Goal: Task Accomplishment & Management: Use online tool/utility

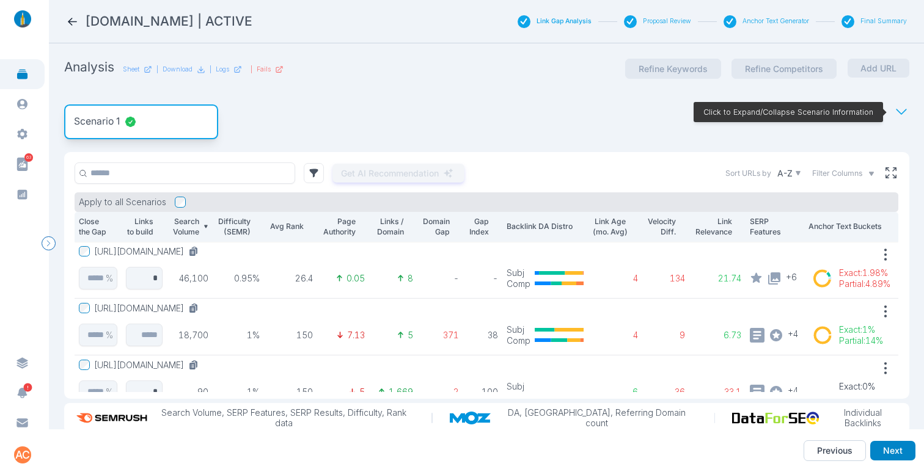
click at [362, 111] on div "Scenario 1 Click to Expand/Collapse Scenario Information" at bounding box center [486, 122] width 845 height 60
click at [70, 21] on icon at bounding box center [72, 22] width 9 height 8
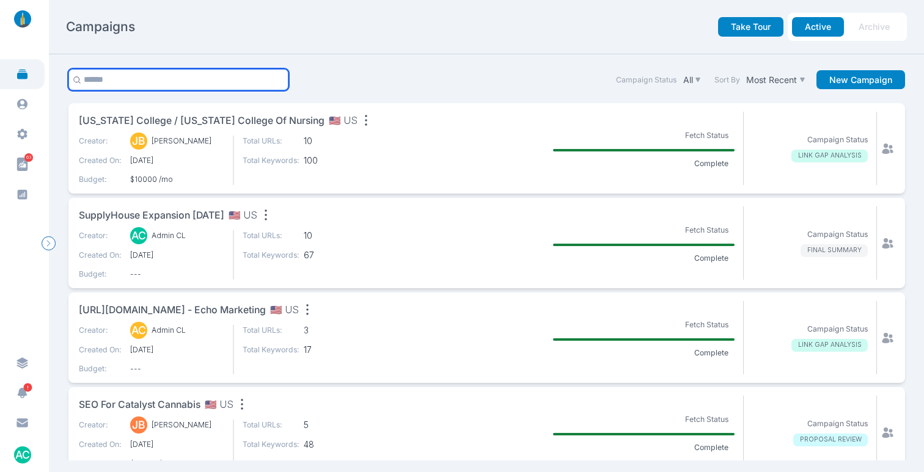
click at [136, 78] on input "text" at bounding box center [178, 79] width 221 height 21
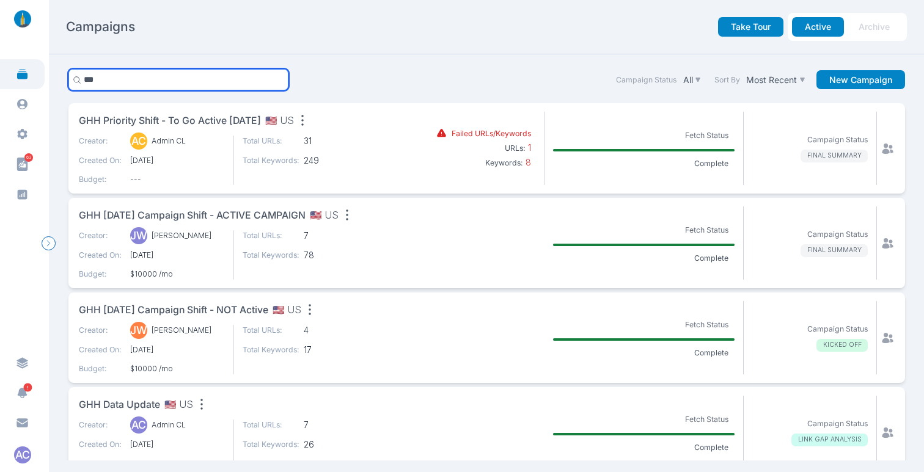
type input "***"
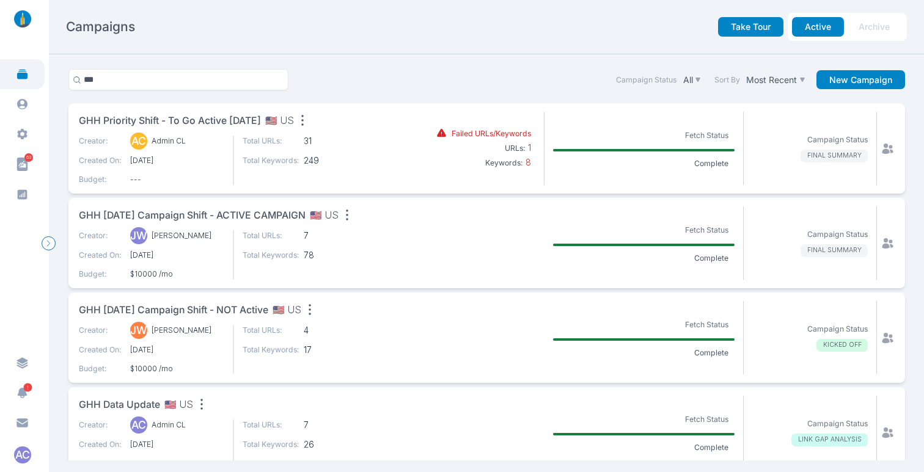
click at [205, 123] on span "GHH Priority Shift - To Go Active Nov 2025" at bounding box center [170, 121] width 182 height 15
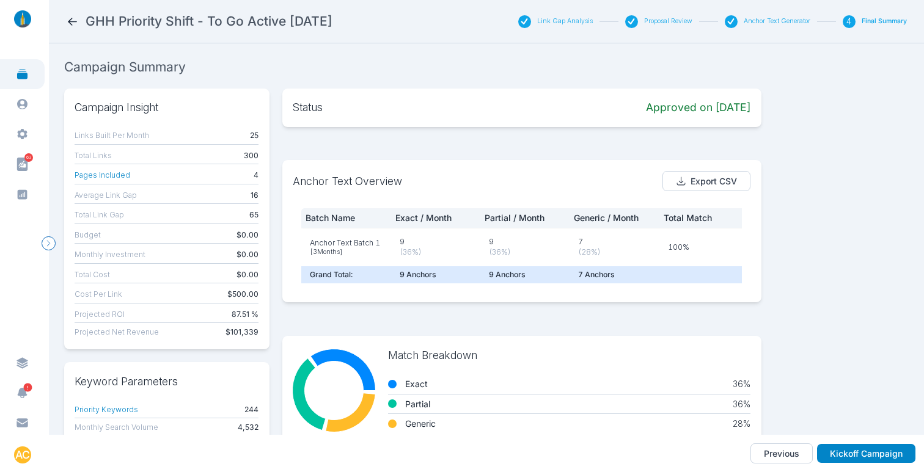
click at [569, 21] on button "Link Gap Analysis" at bounding box center [565, 21] width 56 height 9
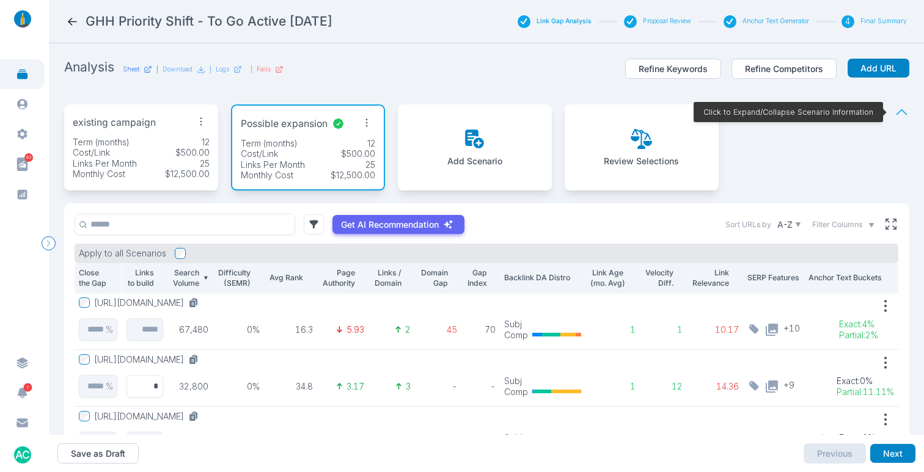
click at [126, 70] on p "Sheet" at bounding box center [131, 69] width 16 height 9
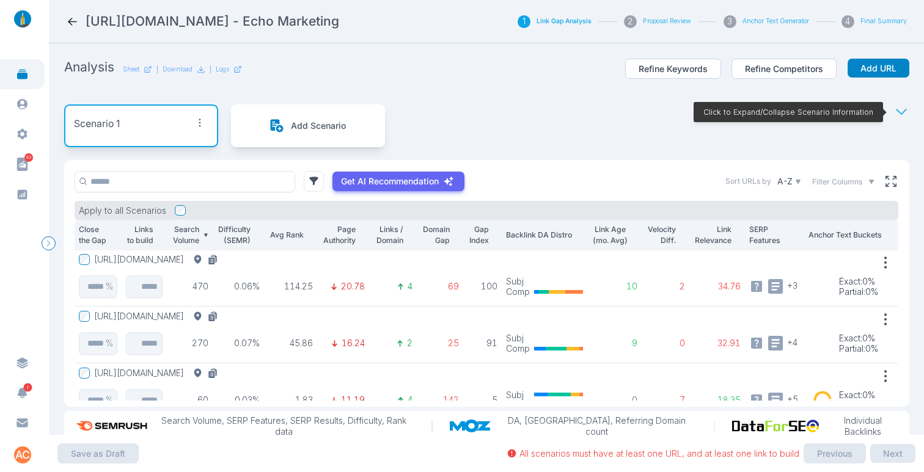
click at [73, 20] on icon at bounding box center [72, 21] width 13 height 13
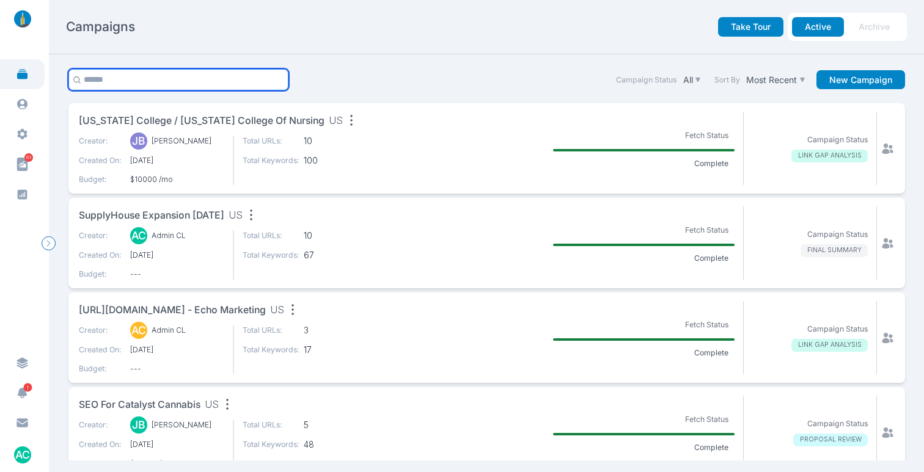
click at [181, 78] on input "text" at bounding box center [178, 79] width 221 height 21
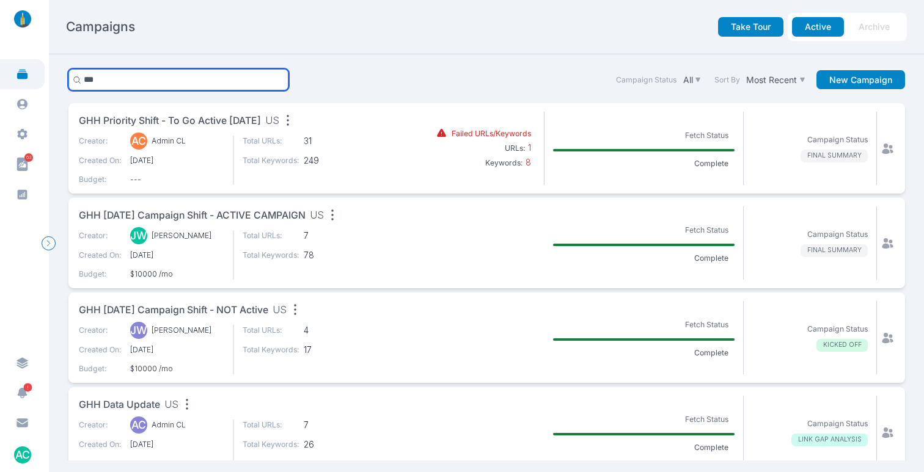
type input "***"
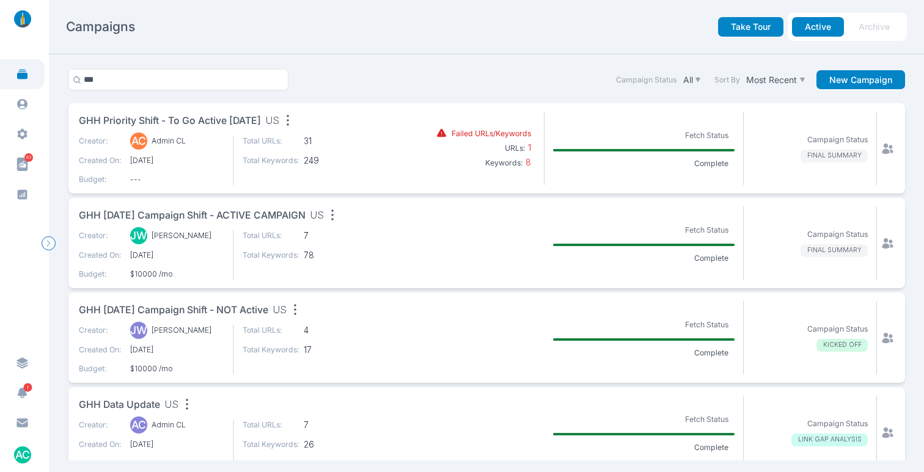
click at [120, 118] on span "GHH Priority Shift - To Go Active Nov 2025" at bounding box center [170, 121] width 182 height 15
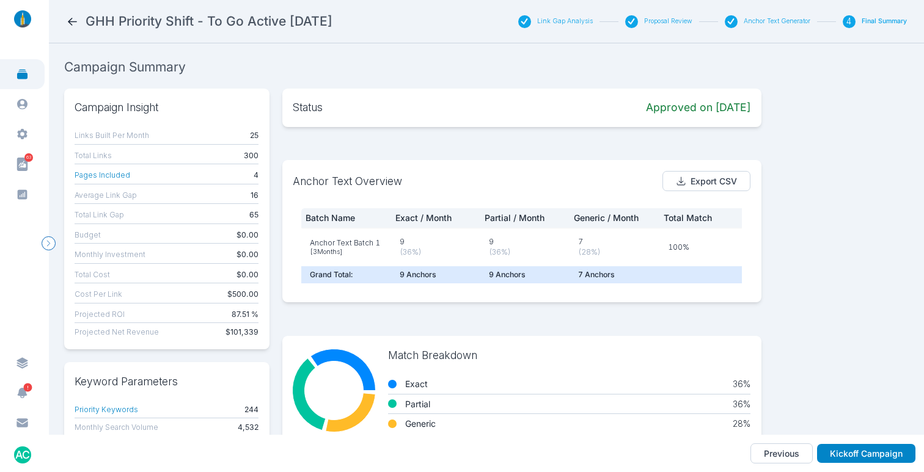
click at [574, 22] on button "Link Gap Analysis" at bounding box center [565, 21] width 56 height 9
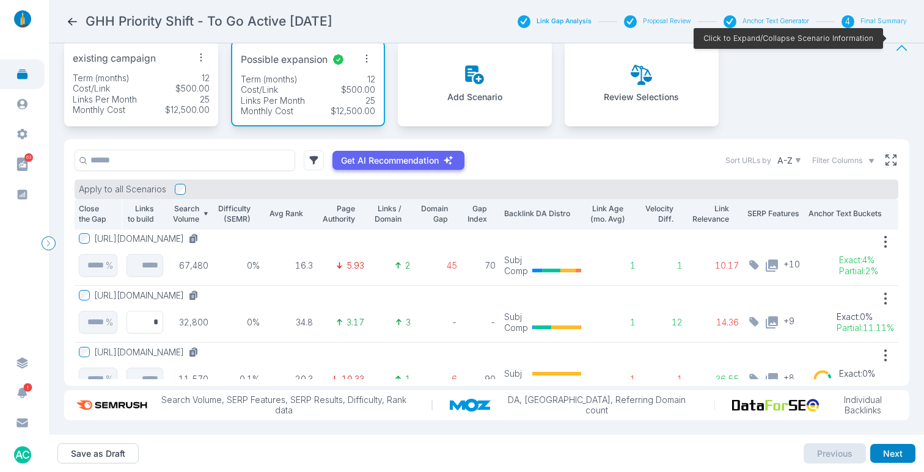
scroll to position [73, 0]
click at [637, 92] on p "Review Selections" at bounding box center [641, 97] width 75 height 11
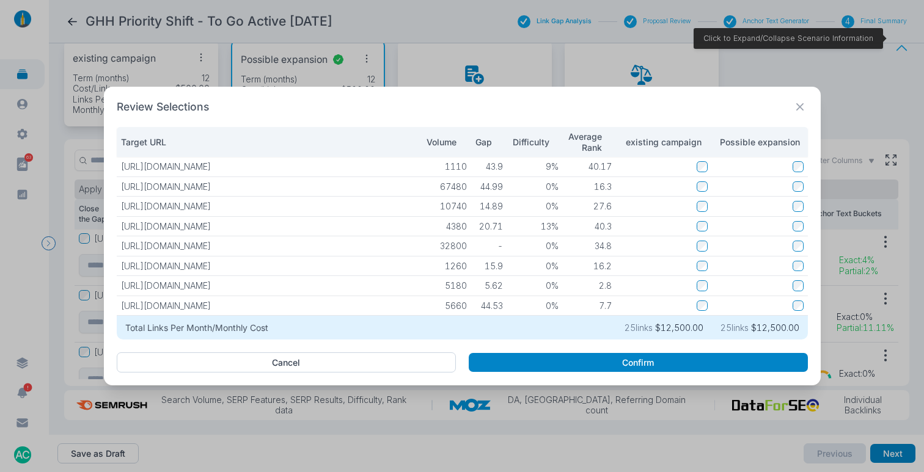
click at [759, 139] on p "Possible expansion" at bounding box center [759, 142] width 87 height 11
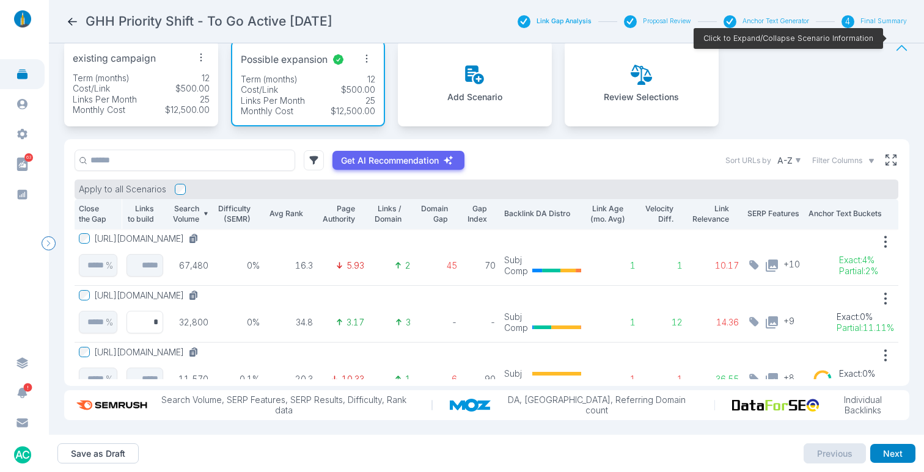
scroll to position [0, 0]
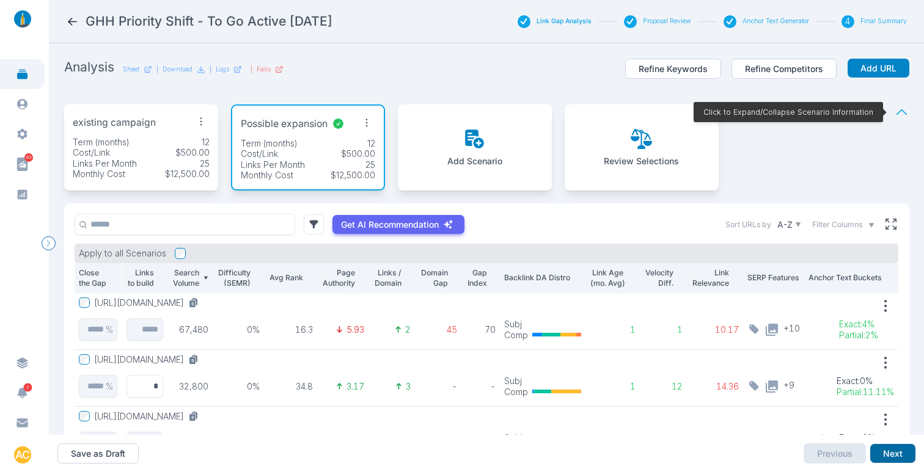
click at [897, 452] on button "Next" at bounding box center [892, 454] width 45 height 20
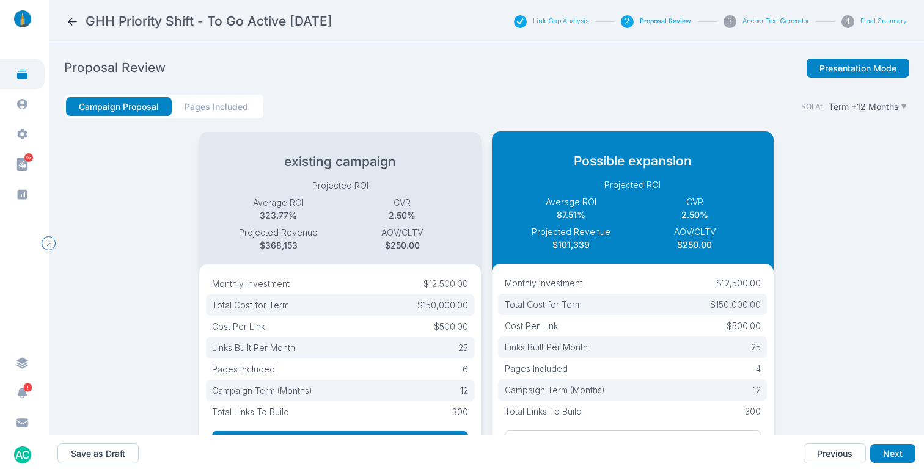
click at [204, 106] on button "Pages Included" at bounding box center [216, 107] width 89 height 20
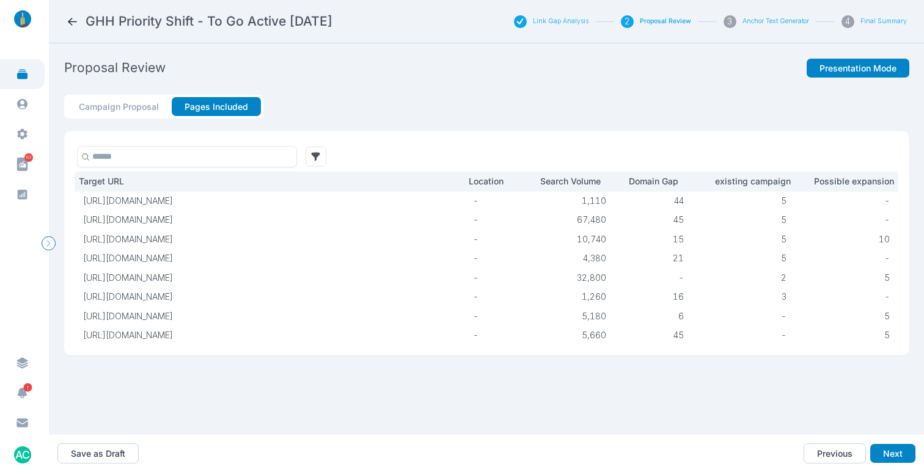
click at [842, 183] on p "Possible expansion" at bounding box center [846, 181] width 95 height 11
drag, startPoint x: 867, startPoint y: 275, endPoint x: 250, endPoint y: 288, distance: 617.1
click at [248, 279] on tr "https://goldenhourhemp.com/thca-diamonds/ - 32,800 - 2 5" at bounding box center [486, 278] width 823 height 20
drag, startPoint x: 231, startPoint y: 312, endPoint x: 263, endPoint y: 323, distance: 34.0
click at [268, 315] on p "https://goldenhourhemp.com/thca-isolate/" at bounding box center [248, 316] width 330 height 11
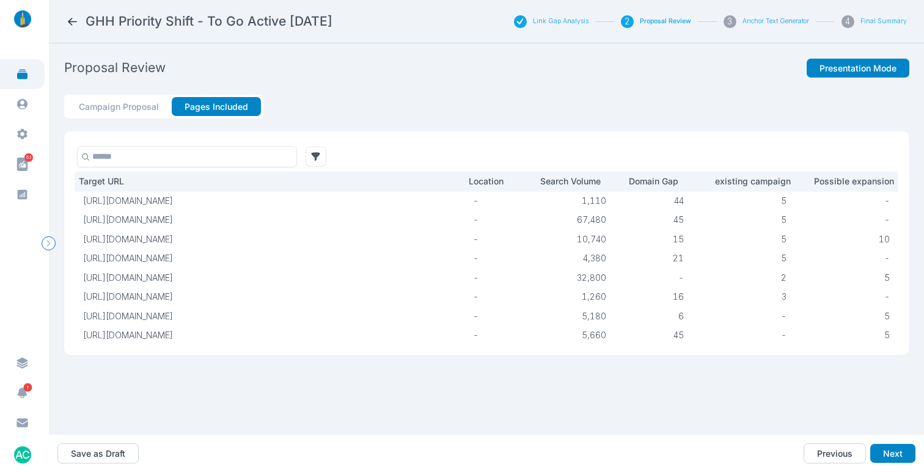
drag, startPoint x: 288, startPoint y: 332, endPoint x: 313, endPoint y: 332, distance: 25.0
click at [311, 332] on p "https://goldenhourhemp.com/cannacrunchers-thca-distillate/" at bounding box center [248, 335] width 330 height 11
click at [315, 332] on p "https://goldenhourhemp.com/cannacrunchers-thca-distillate/" at bounding box center [248, 335] width 330 height 11
click at [68, 23] on icon at bounding box center [72, 21] width 13 height 13
